Goal: Information Seeking & Learning: Learn about a topic

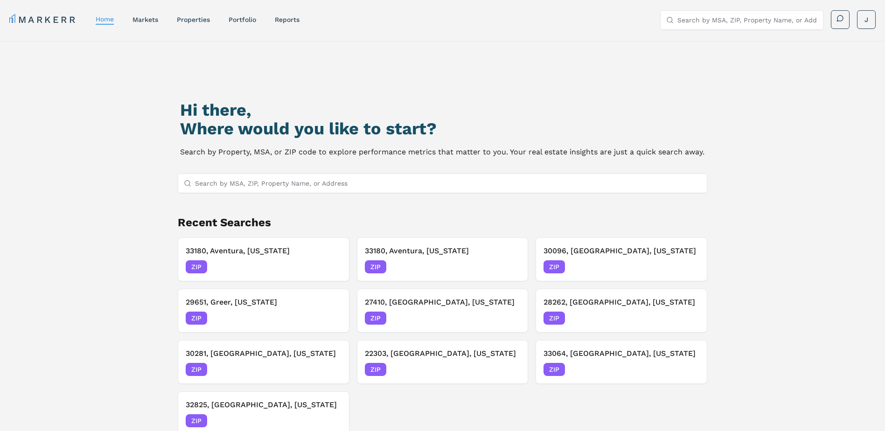
click at [300, 187] on input "Search by MSA, ZIP, Property Name, or Address" at bounding box center [448, 183] width 507 height 19
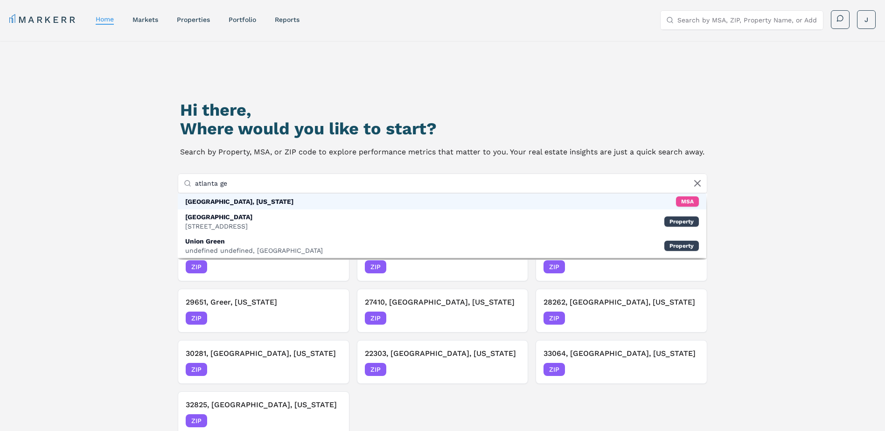
type input "atlanta ge"
click at [258, 201] on div "[GEOGRAPHIC_DATA], [US_STATE] MSA" at bounding box center [442, 202] width 529 height 16
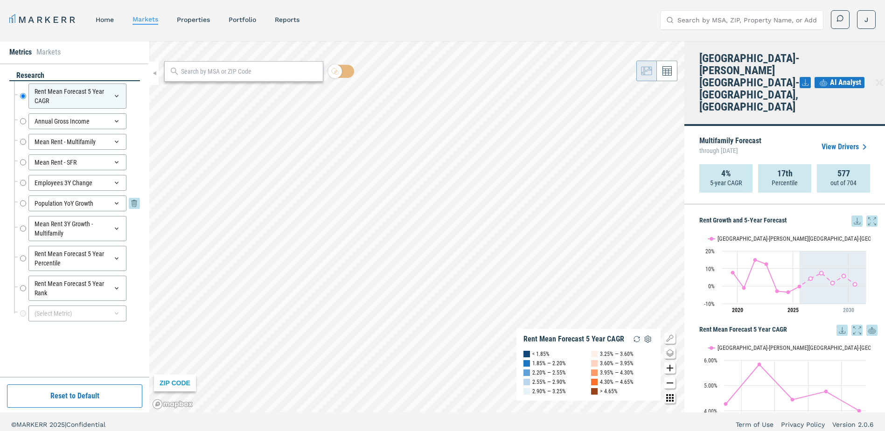
scroll to position [6, 0]
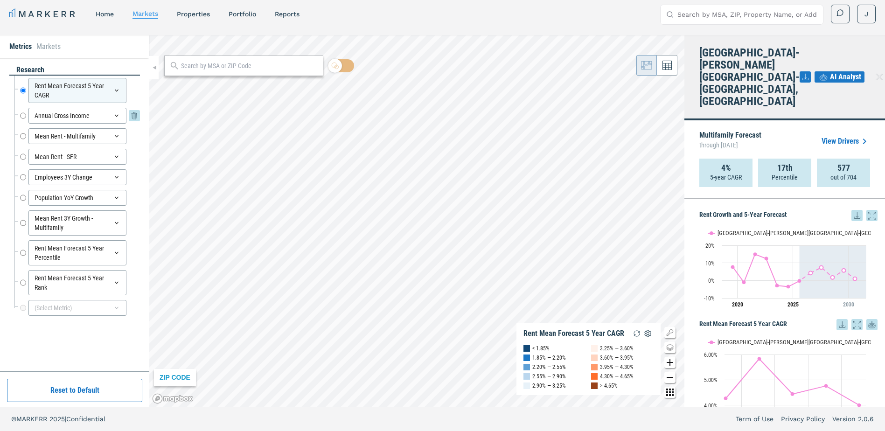
click at [121, 114] on div "Annual Gross Income" at bounding box center [77, 116] width 98 height 16
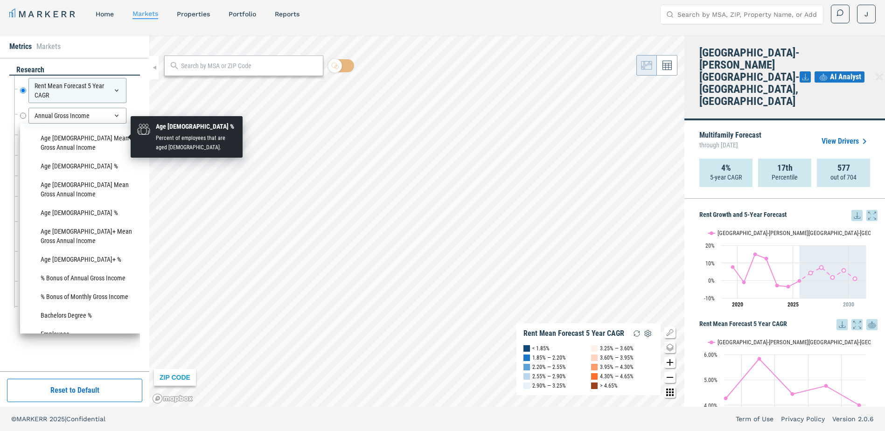
scroll to position [327, 0]
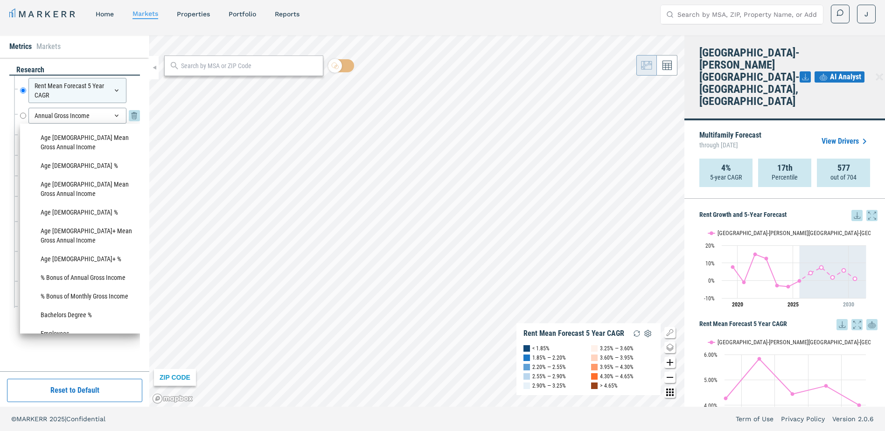
click at [85, 117] on div "Annual Gross Income" at bounding box center [77, 116] width 98 height 16
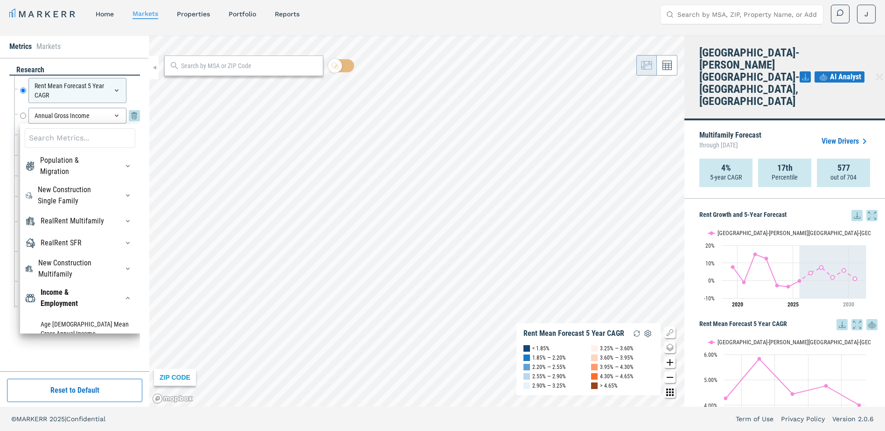
click at [23, 118] on input "Annual Gross Income" at bounding box center [23, 116] width 6 height 16
radio input "false"
radio input "true"
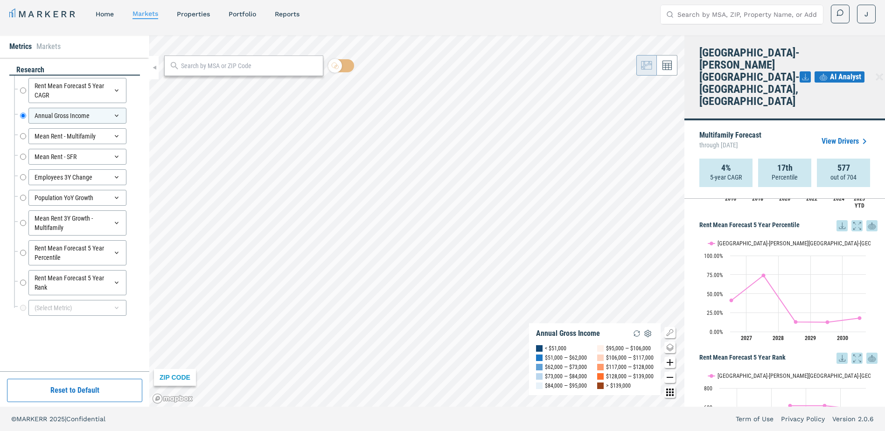
scroll to position [1087, 0]
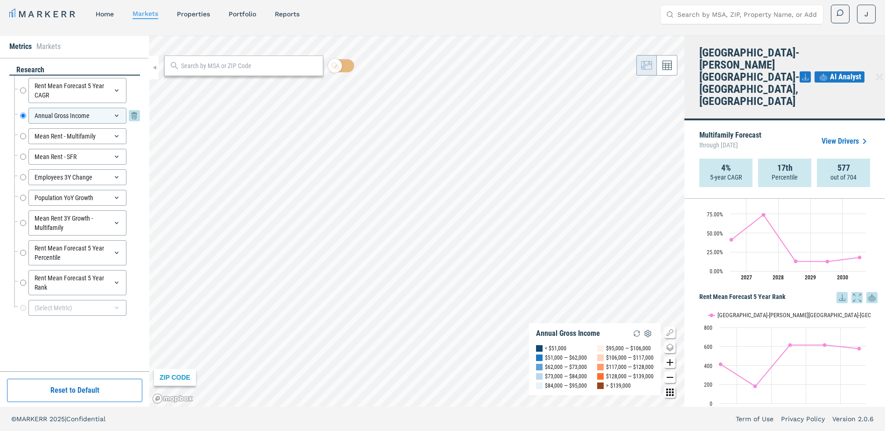
click at [115, 115] on icon at bounding box center [116, 115] width 7 height 7
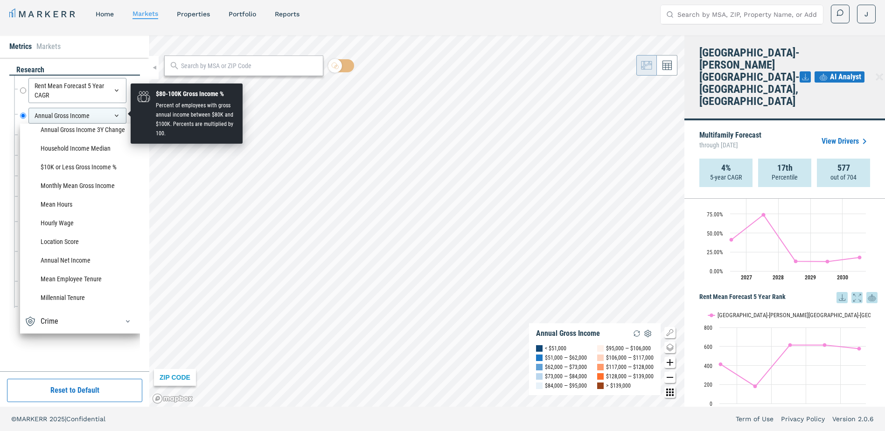
scroll to position [818, 0]
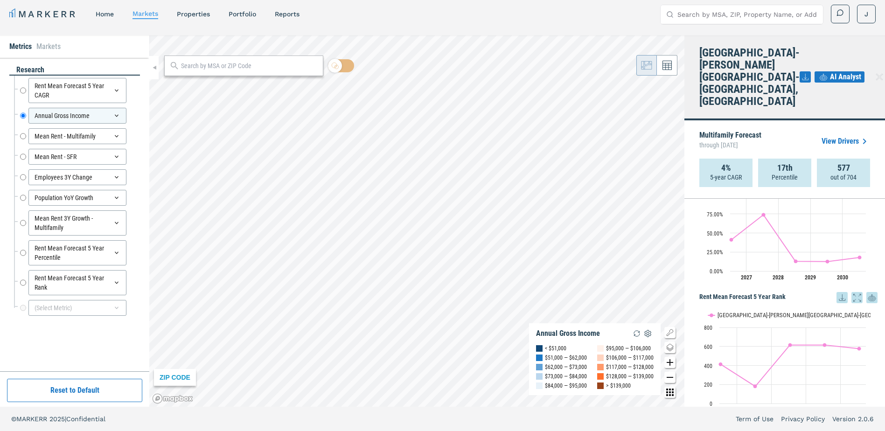
click at [62, 351] on div "research Rent Mean Forecast 5 Year CAGR Rent Mean Forecast 5 Year CAGR Annual G…" at bounding box center [74, 214] width 131 height 299
click at [118, 279] on icon at bounding box center [116, 282] width 7 height 7
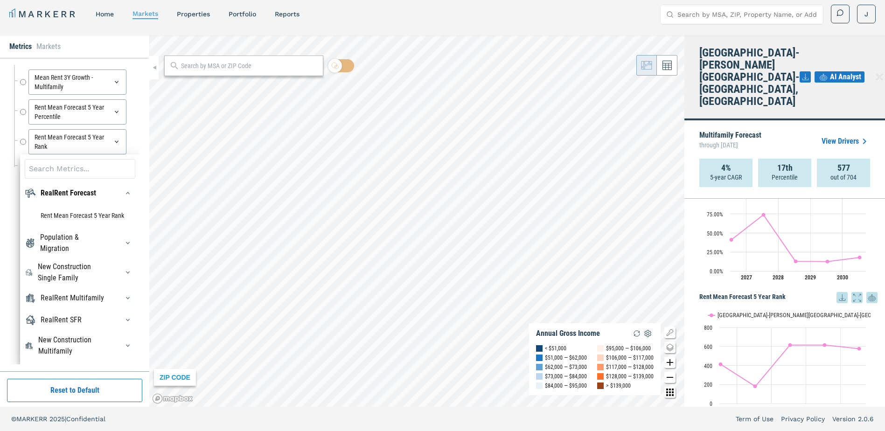
scroll to position [0, 0]
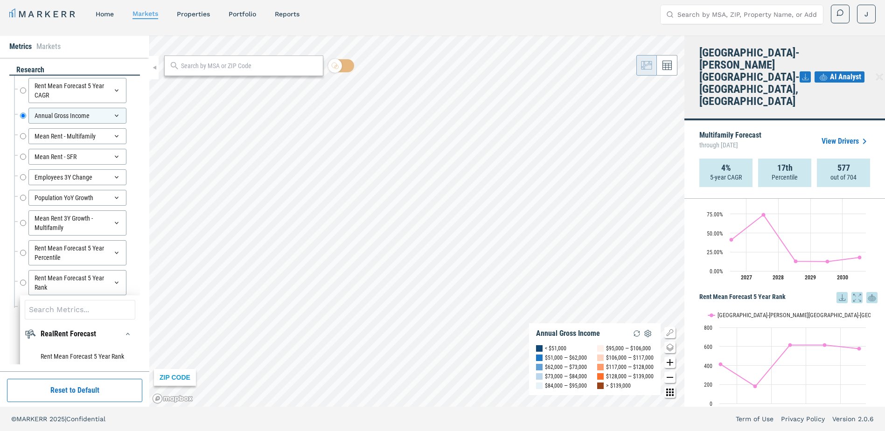
click at [10, 190] on div "research Rent Mean Forecast 5 Year CAGR Rent Mean Forecast 5 Year CAGR Annual G…" at bounding box center [74, 214] width 131 height 299
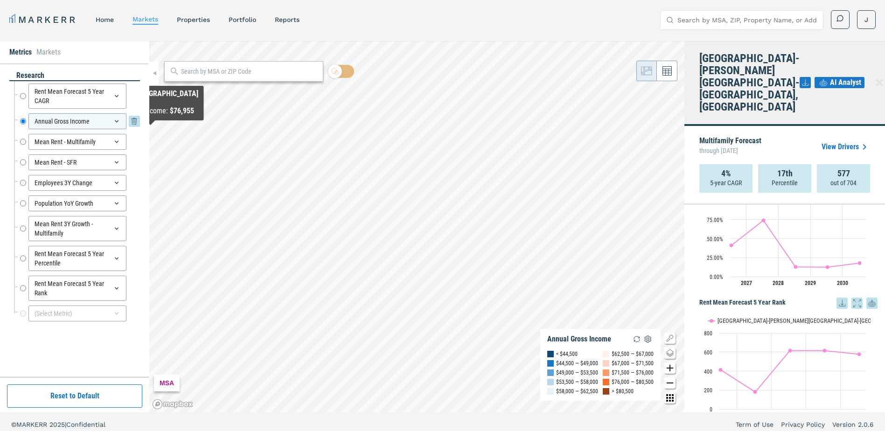
click at [119, 120] on icon at bounding box center [116, 121] width 7 height 7
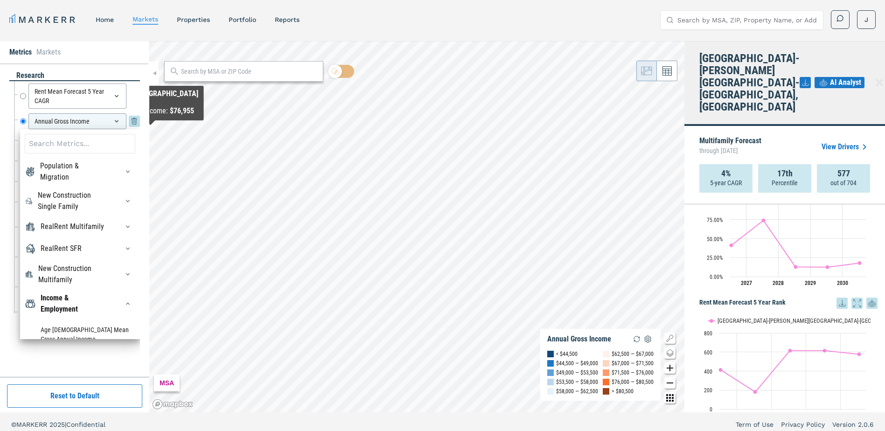
scroll to position [6, 0]
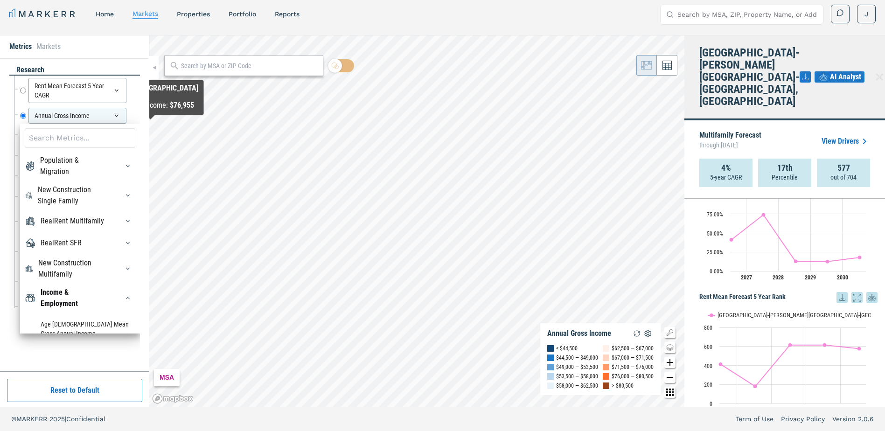
click at [7, 111] on div "research Rent Mean Forecast 5 Year CAGR Rent Mean Forecast 5 Year CAGR Annual G…" at bounding box center [74, 214] width 149 height 313
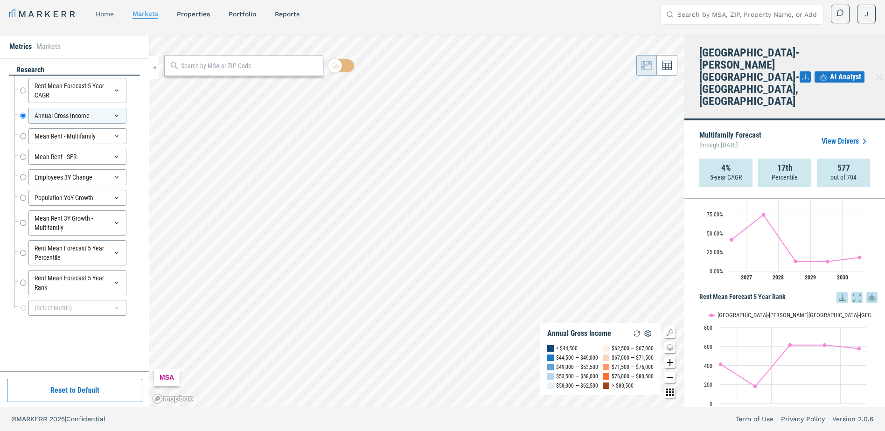
click at [108, 13] on link "home" at bounding box center [105, 13] width 18 height 7
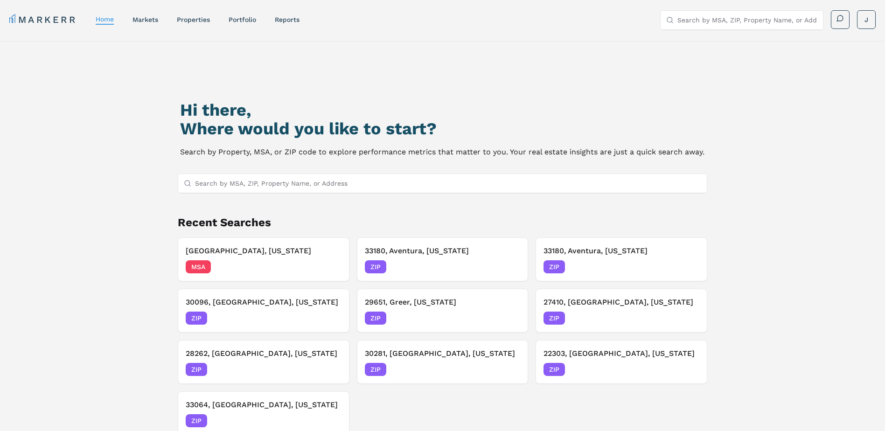
click at [299, 187] on input "Search by MSA, ZIP, Property Name, or Address" at bounding box center [448, 183] width 507 height 19
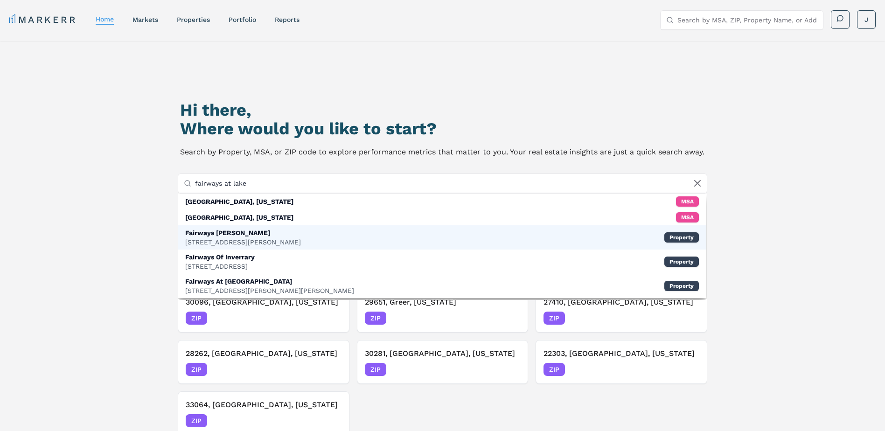
type input "fairways at lake"
click at [267, 236] on div "Fairways [PERSON_NAME]" at bounding box center [243, 232] width 116 height 9
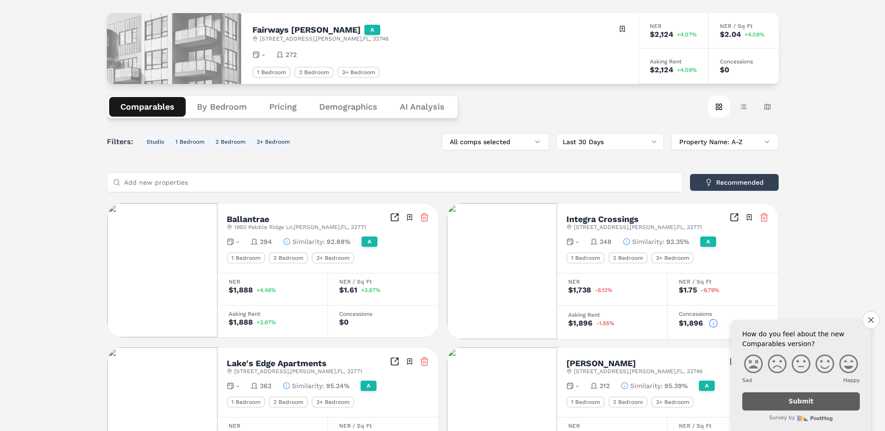
scroll to position [93, 0]
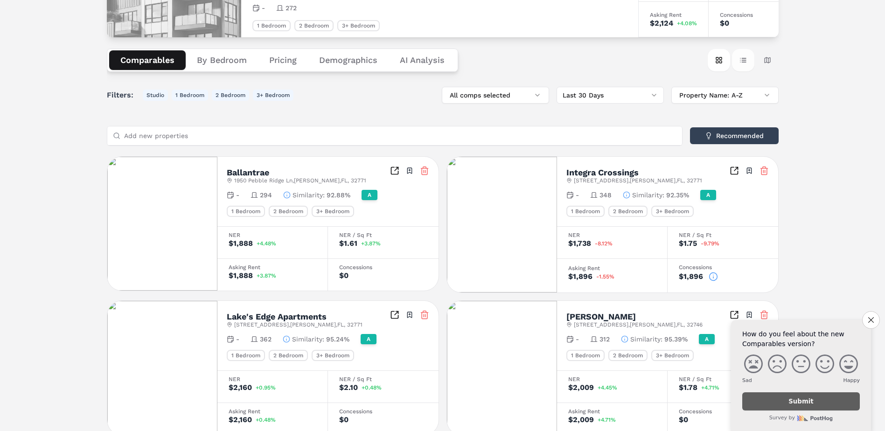
click at [750, 60] on button "Table view" at bounding box center [743, 60] width 22 height 22
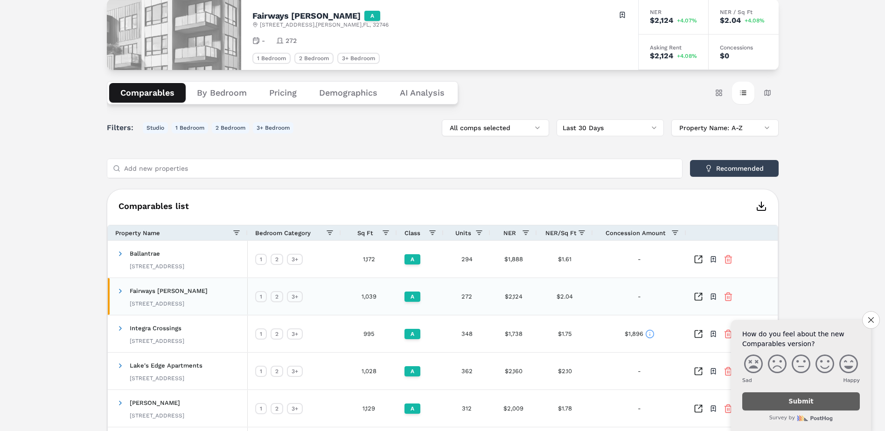
scroll to position [47, 0]
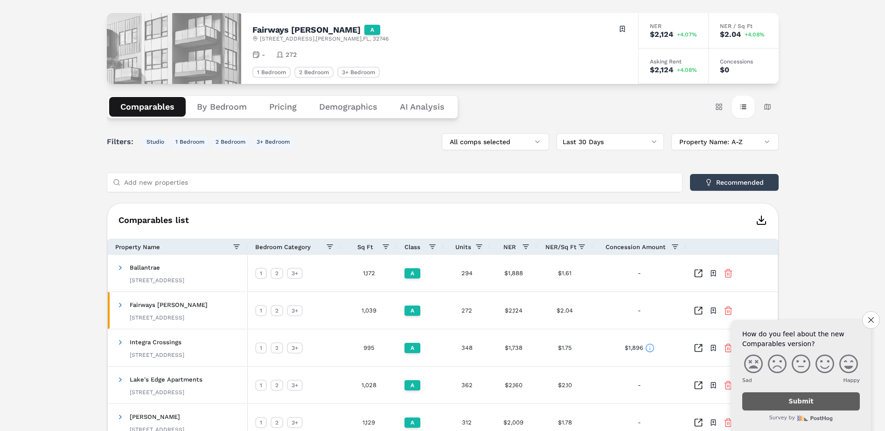
click at [362, 101] on button "Demographics" at bounding box center [348, 107] width 81 height 20
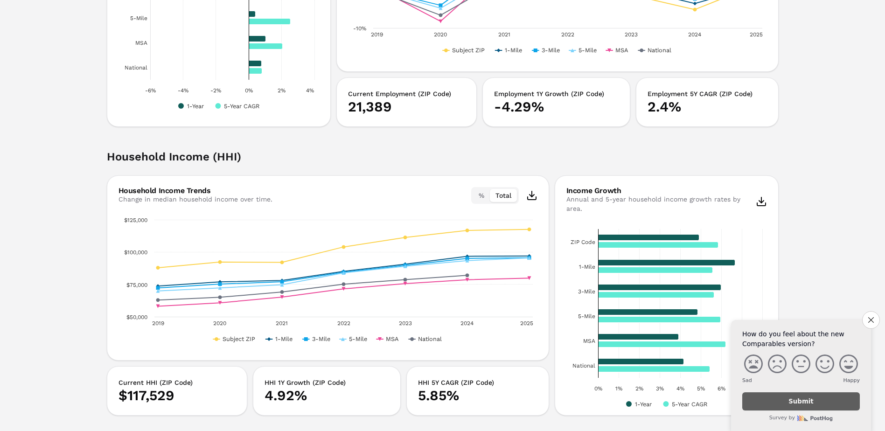
scroll to position [1166, 0]
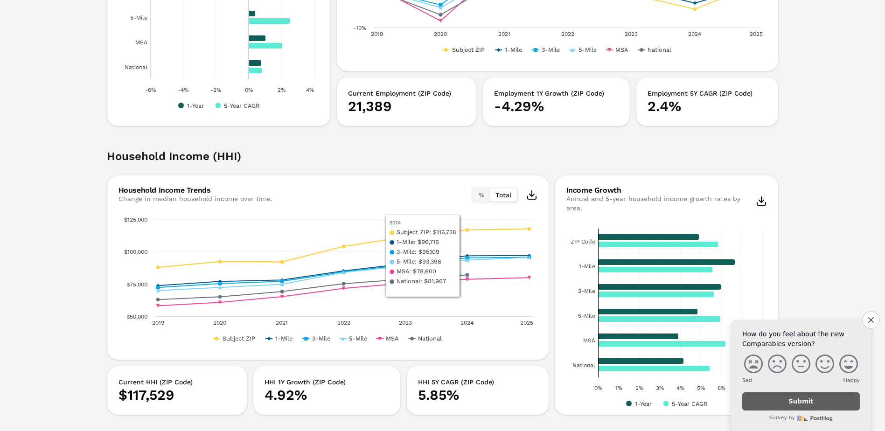
click at [483, 196] on button "%" at bounding box center [481, 194] width 17 height 13
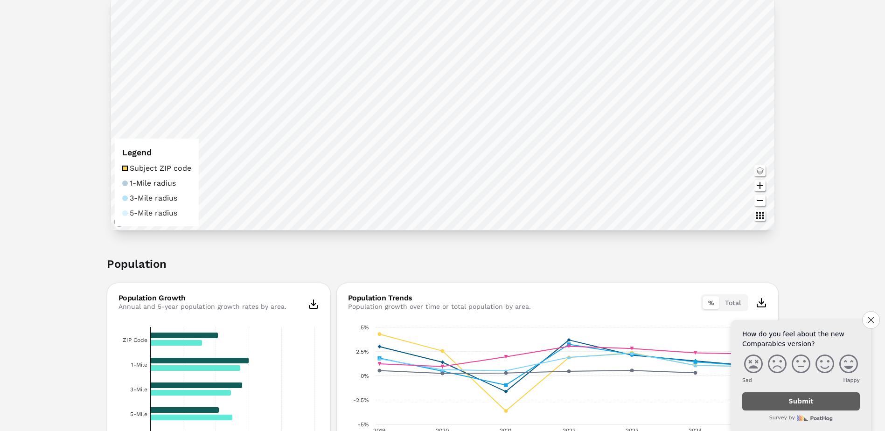
scroll to position [187, 0]
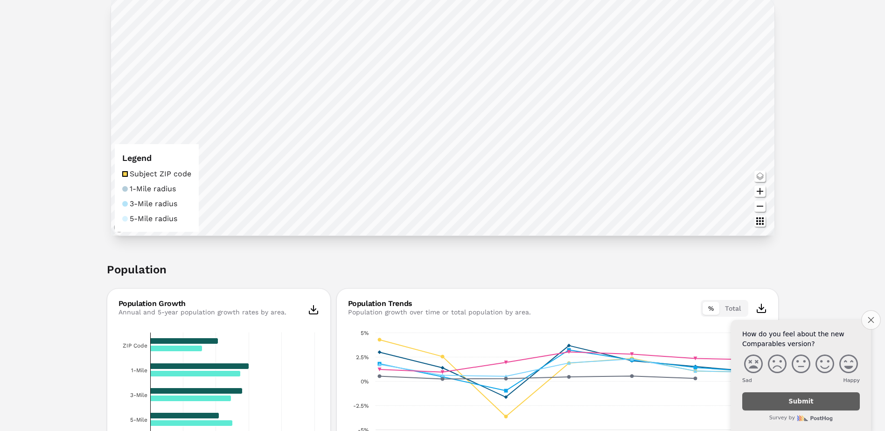
click at [868, 317] on icon "Close survey" at bounding box center [871, 320] width 6 height 6
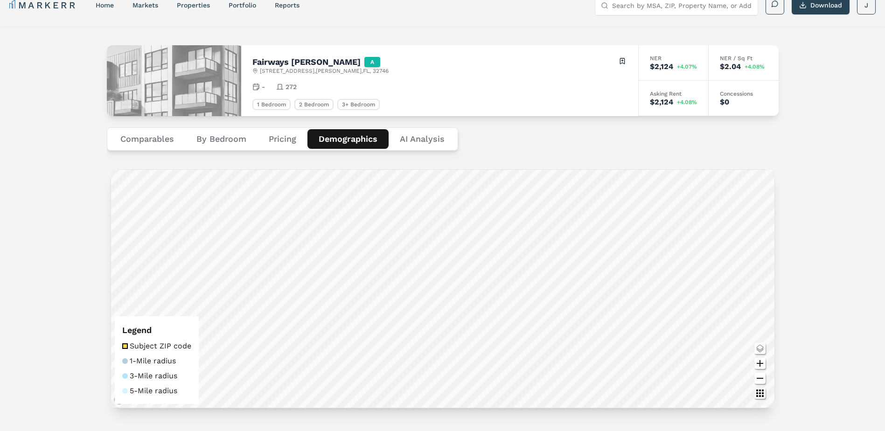
scroll to position [0, 0]
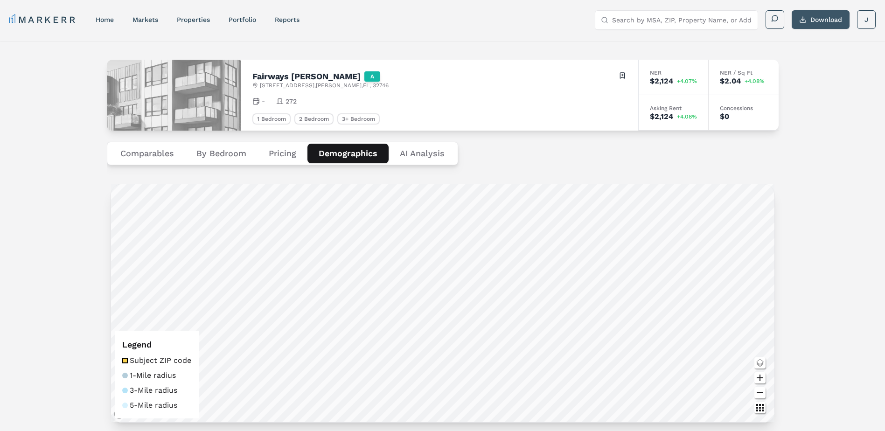
click at [812, 18] on button "Download" at bounding box center [821, 19] width 58 height 19
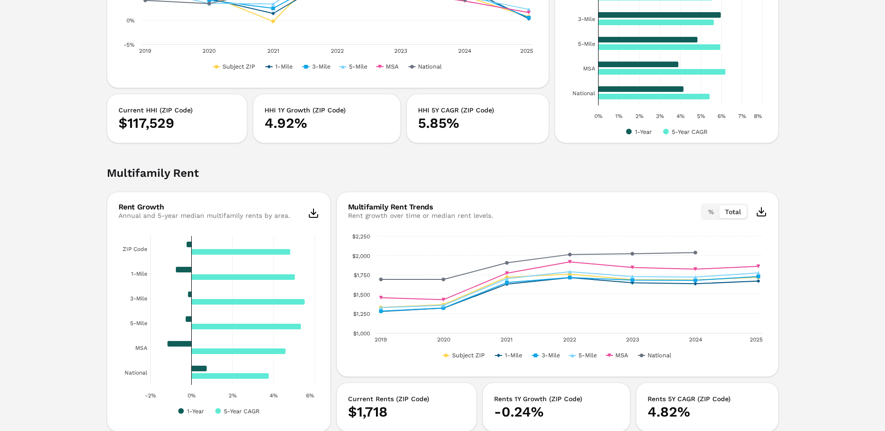
scroll to position [1446, 0]
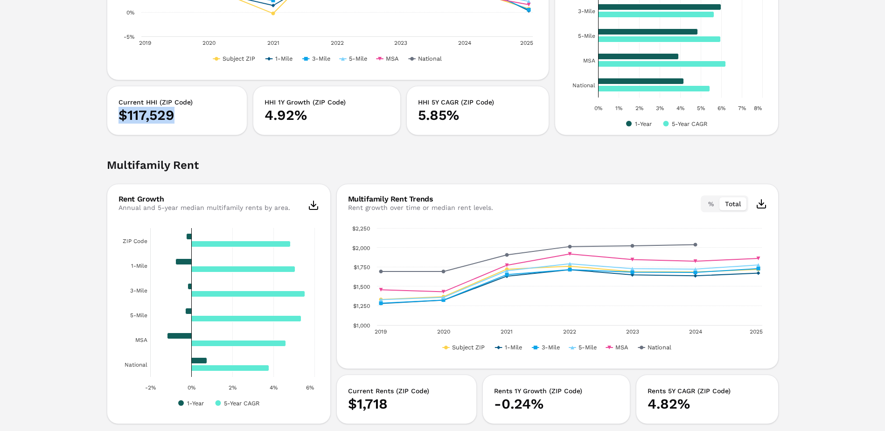
drag, startPoint x: 111, startPoint y: 111, endPoint x: 216, endPoint y: 116, distance: 105.0
click at [216, 116] on div "Current HHI (ZIP Code) $117,529" at bounding box center [177, 110] width 141 height 49
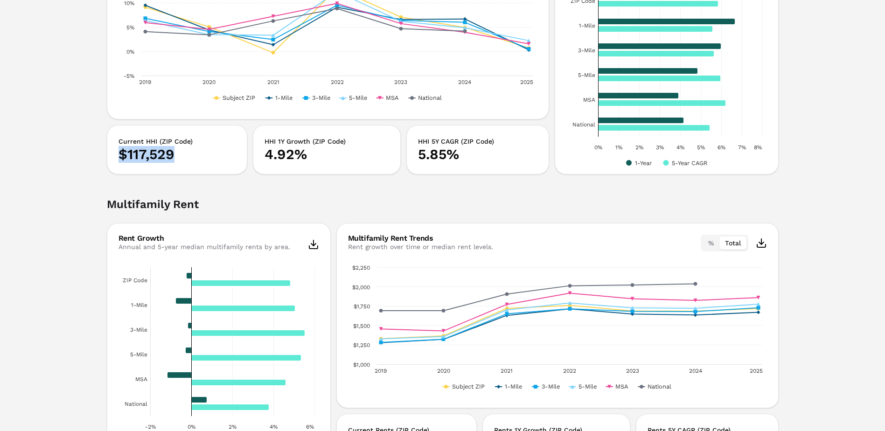
scroll to position [1344, 0]
